Goal: Task Accomplishment & Management: Manage account settings

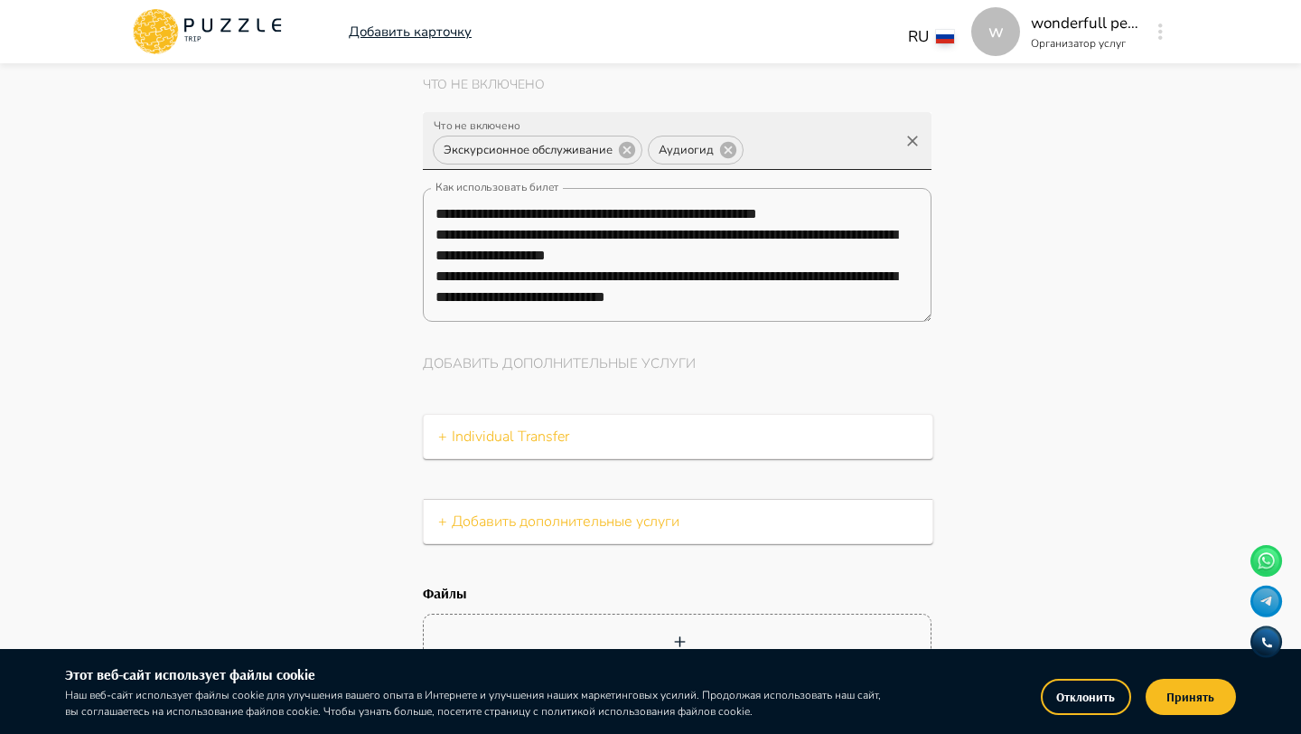
scroll to position [0, 319]
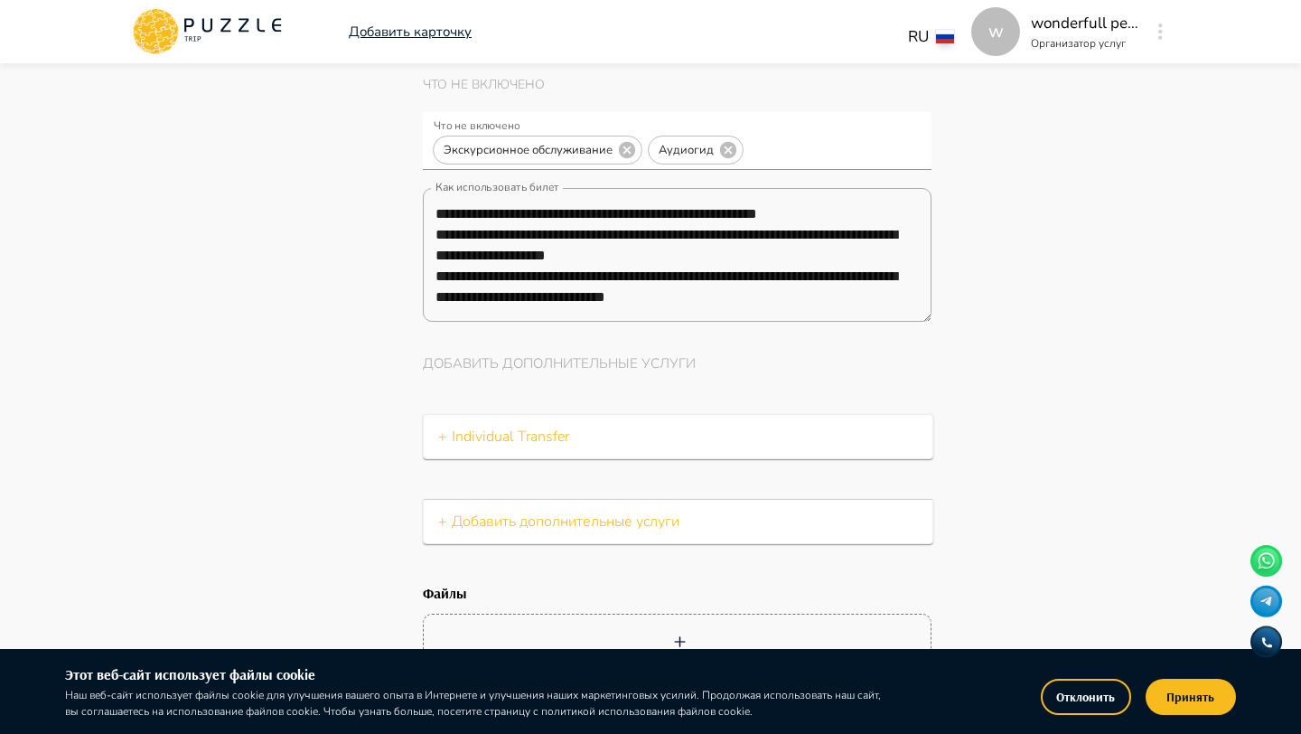
click at [1150, 27] on div "w" at bounding box center [1160, 31] width 21 height 33
click at [239, 34] on icon at bounding box center [207, 31] width 154 height 47
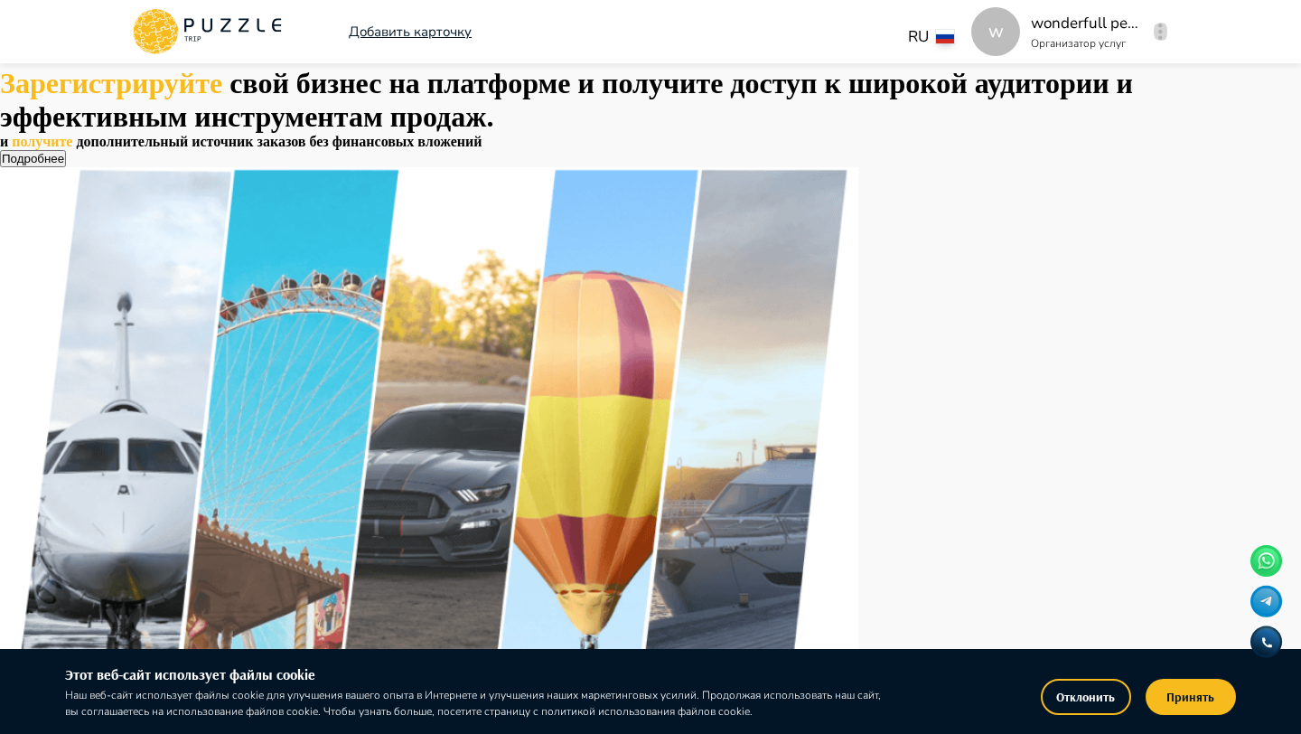
click at [1155, 35] on button "button" at bounding box center [1161, 31] width 14 height 25
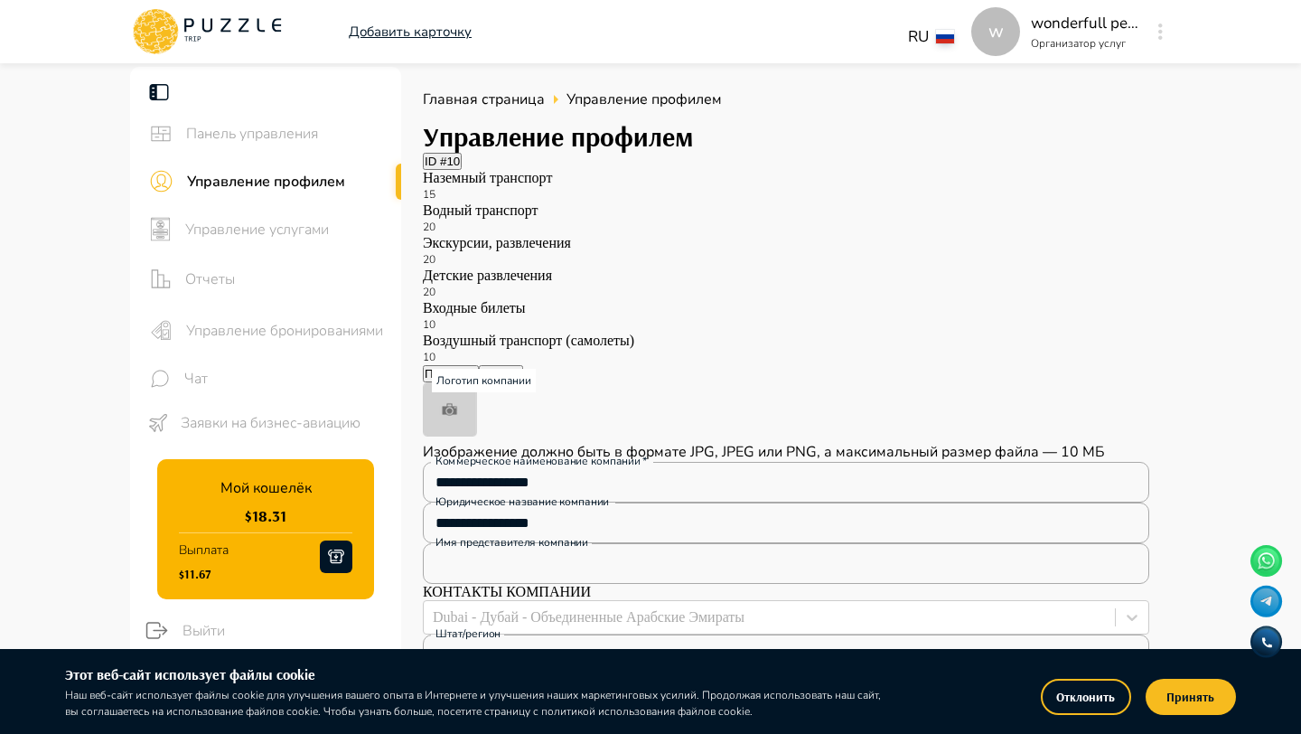
click at [283, 320] on span "Управление бронированиями" at bounding box center [286, 331] width 201 height 22
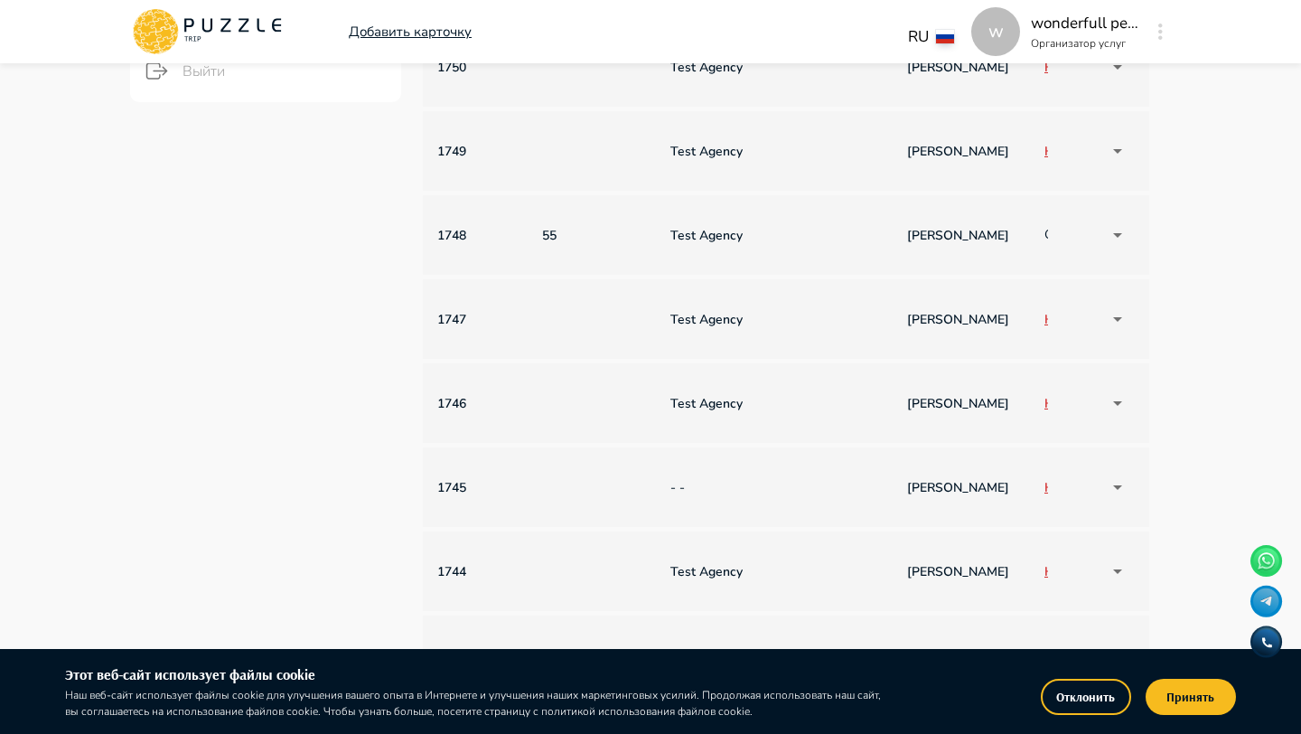
scroll to position [0, 1290]
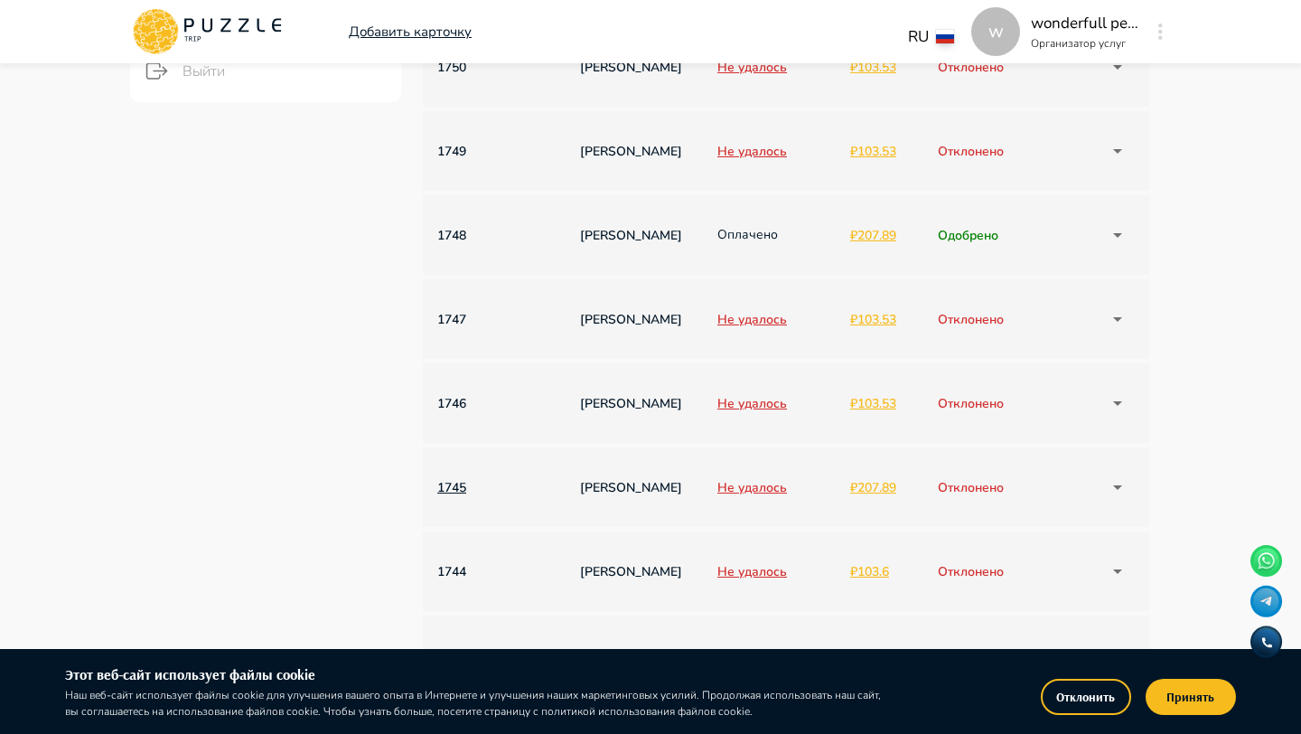
click at [458, 484] on p "1745" at bounding box center [482, 487] width 90 height 19
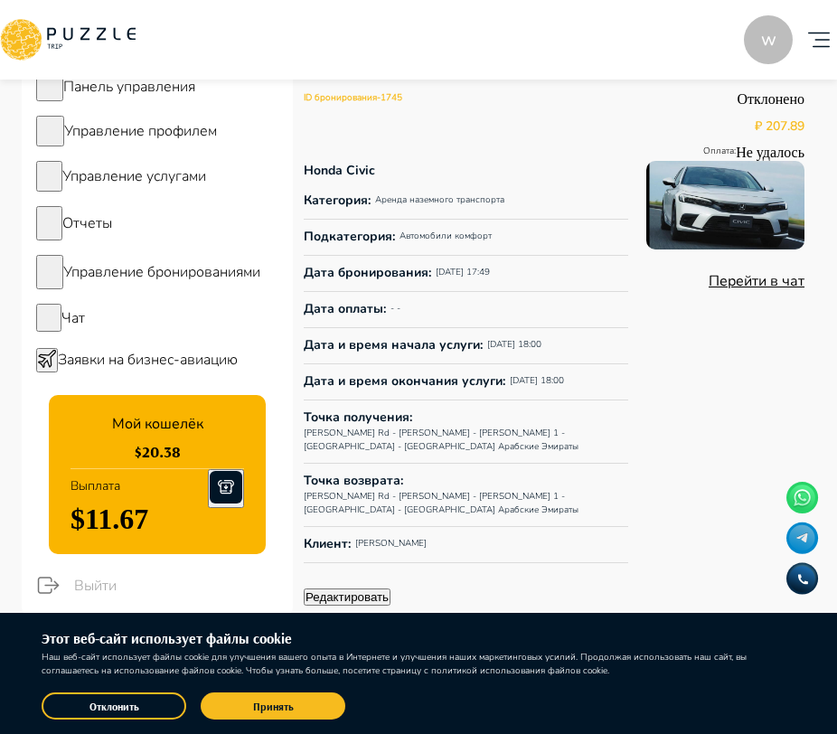
scroll to position [577, 0]
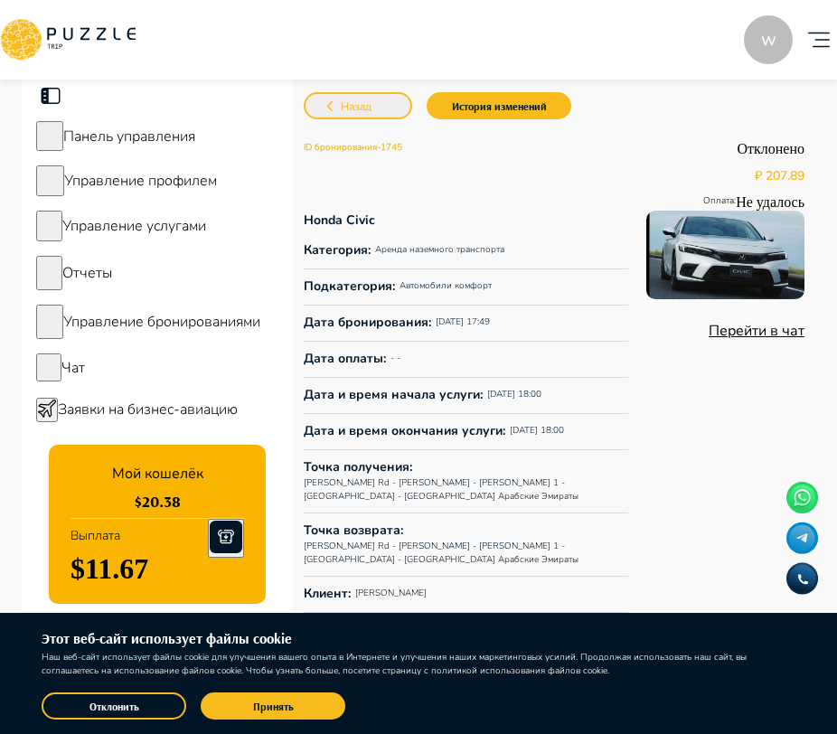
click at [400, 115] on button "Назад" at bounding box center [358, 105] width 108 height 27
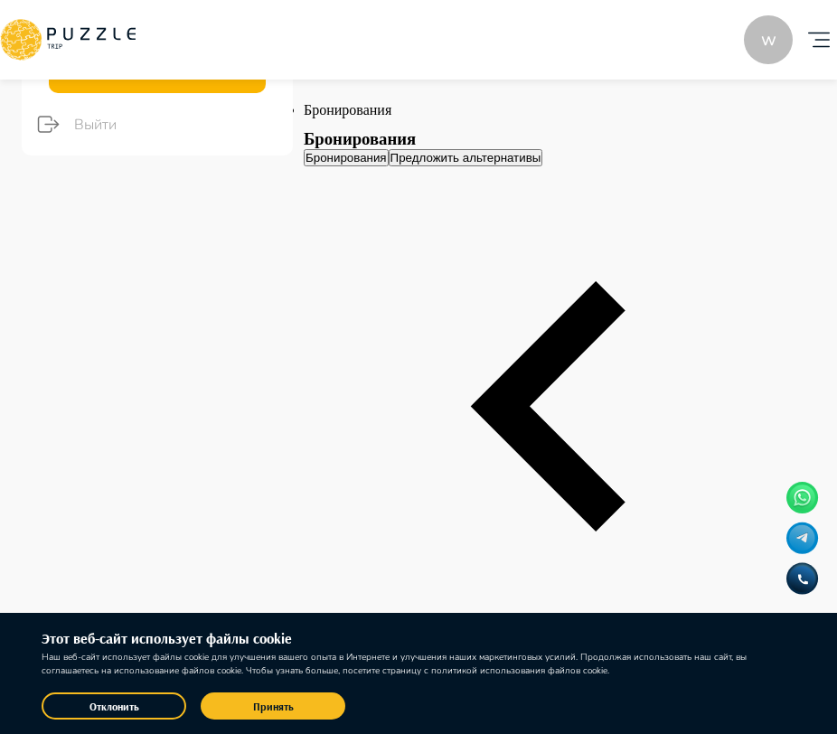
scroll to position [0, 1510]
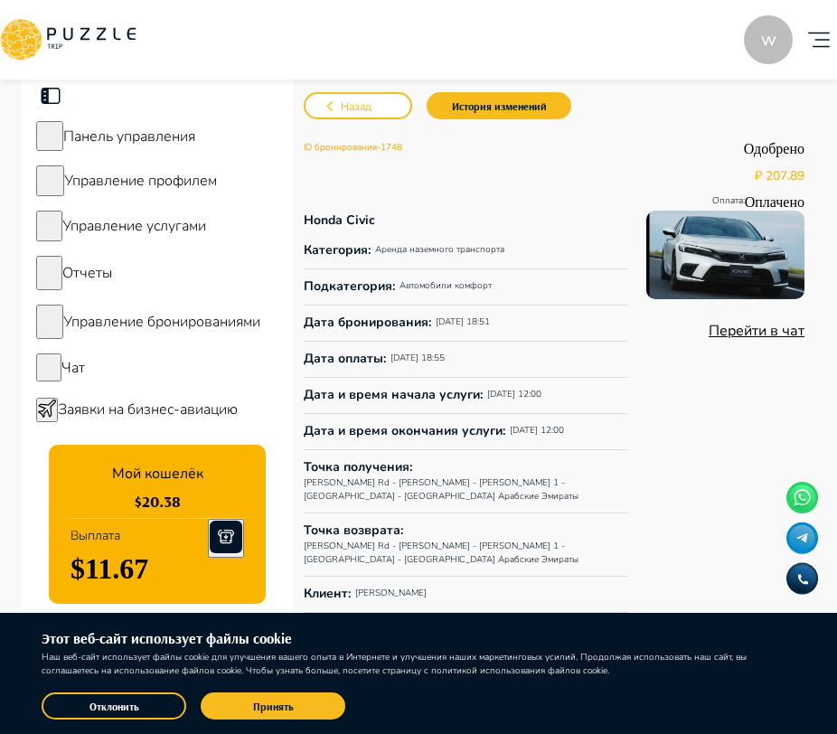
click at [808, 39] on icon "account of current user" at bounding box center [819, 40] width 22 height 15
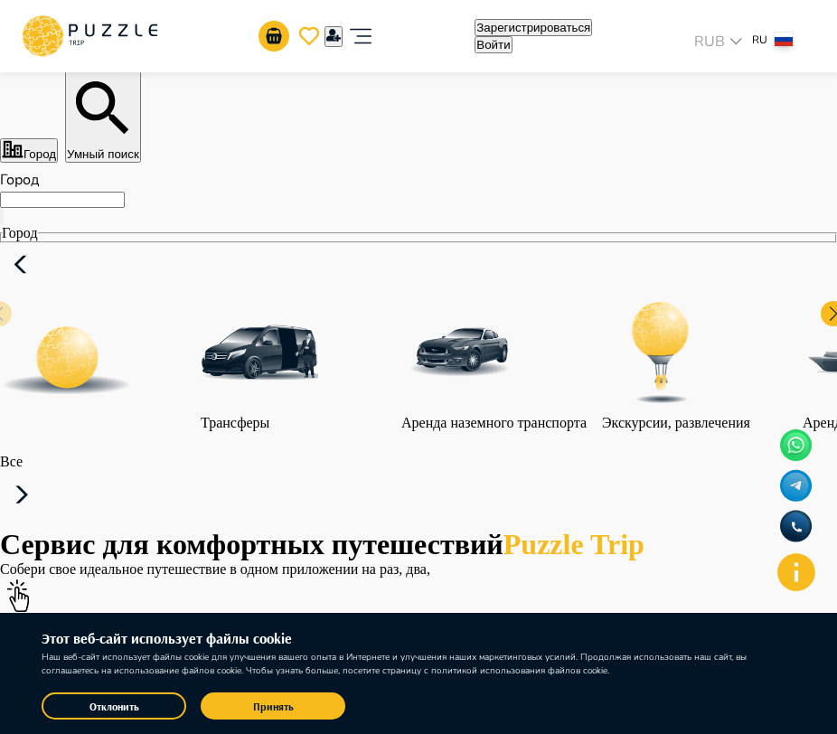
click at [379, 44] on icon "account of current user" at bounding box center [360, 36] width 36 height 36
type input "**********"
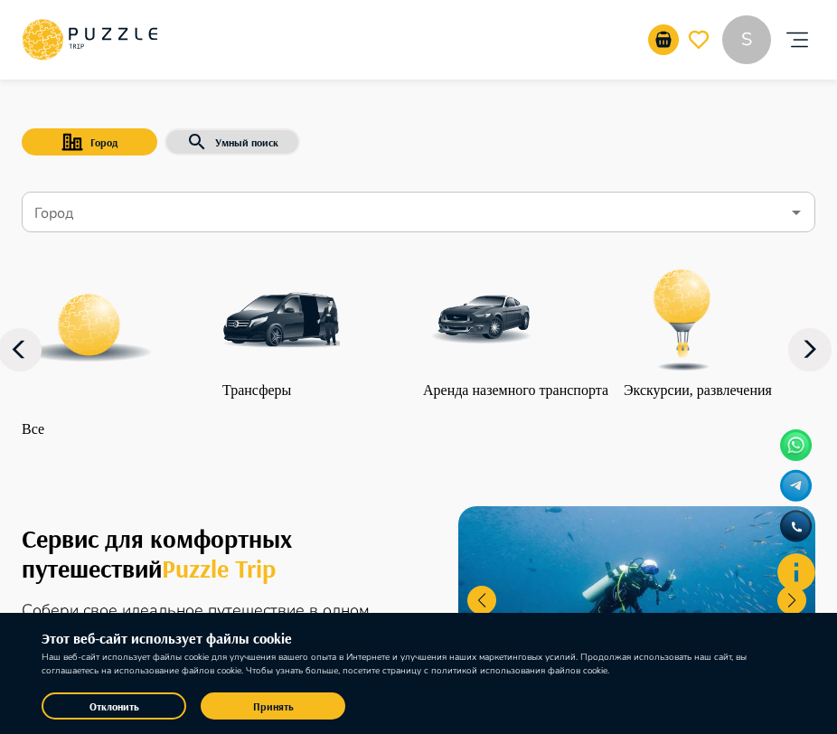
click at [790, 26] on icon "account of current user" at bounding box center [797, 40] width 36 height 36
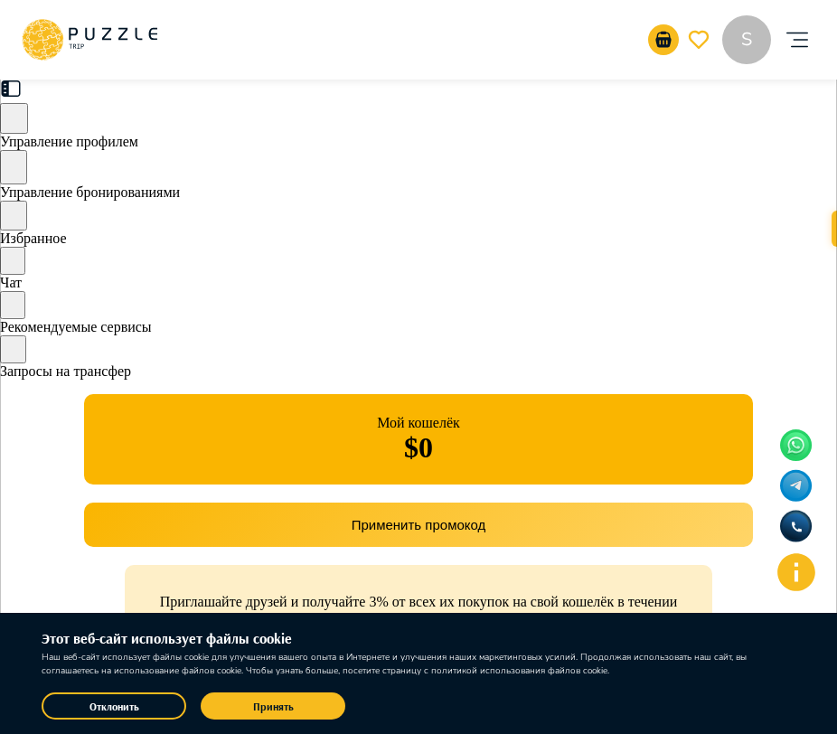
click at [215, 150] on div "Управление профилем" at bounding box center [418, 126] width 837 height 47
click at [180, 196] on span "Управление бронированиями" at bounding box center [90, 191] width 180 height 15
click at [810, 40] on icon "account of current user" at bounding box center [797, 40] width 36 height 36
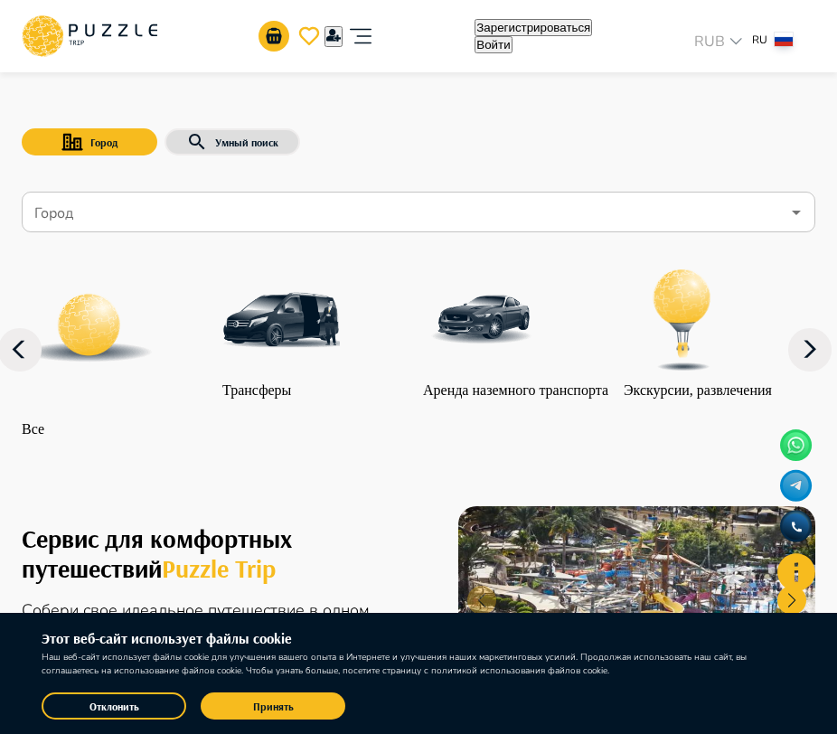
click at [820, 35] on div "Организаторам услуг Турагентствам Зарегистрироваться Войти RUB *** RU **" at bounding box center [418, 36] width 837 height 72
click at [379, 35] on icon "account of current user" at bounding box center [360, 36] width 36 height 36
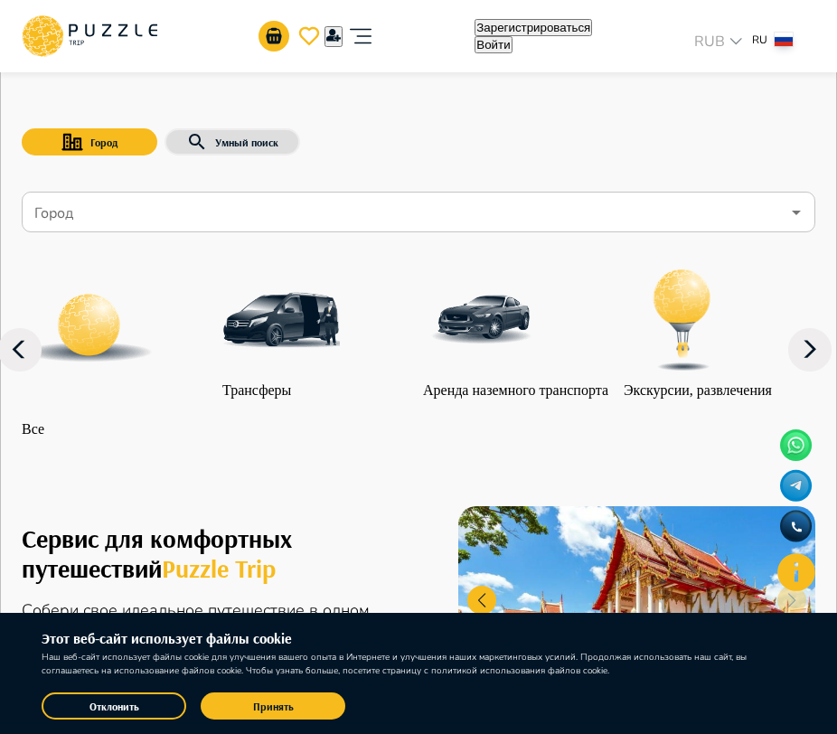
type input "**********"
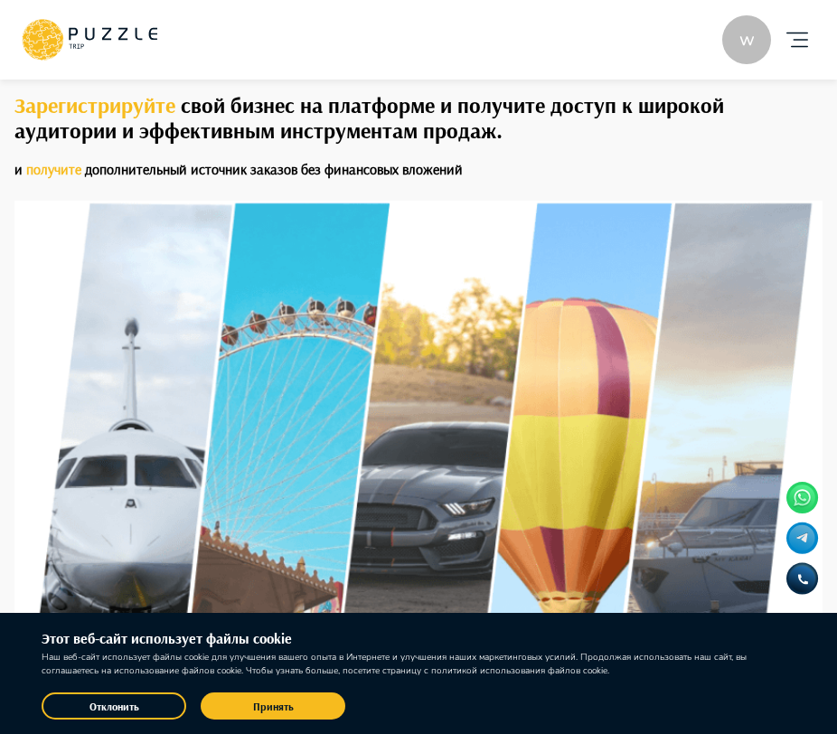
click at [820, 42] on div "w Добавить карточку RU ** w wonderfull peace Организатор услуг w" at bounding box center [418, 40] width 837 height 80
click at [801, 42] on icon "account of current user" at bounding box center [797, 40] width 36 height 36
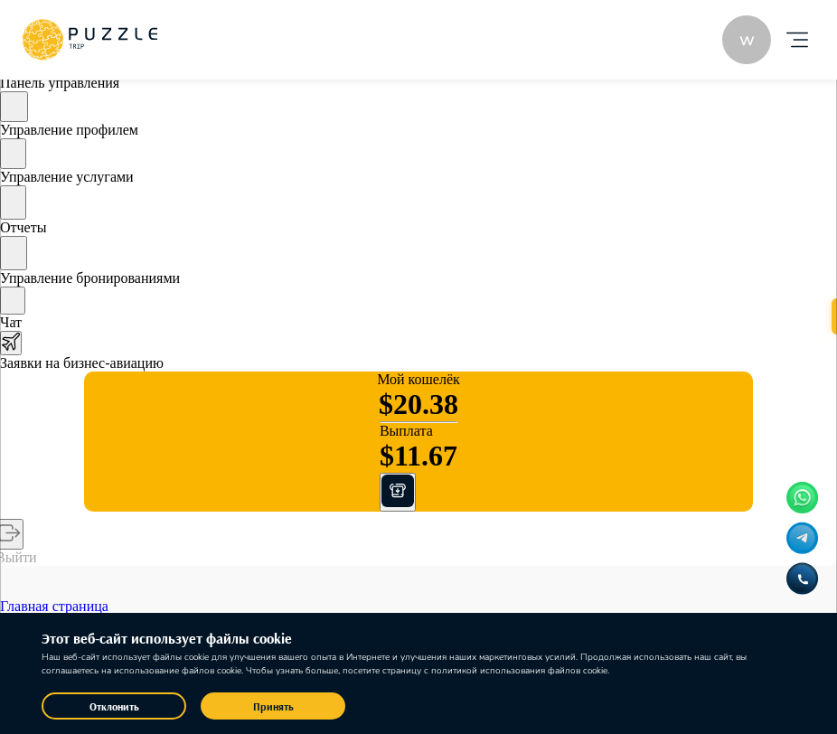
scroll to position [57, 0]
